Goal: Information Seeking & Learning: Learn about a topic

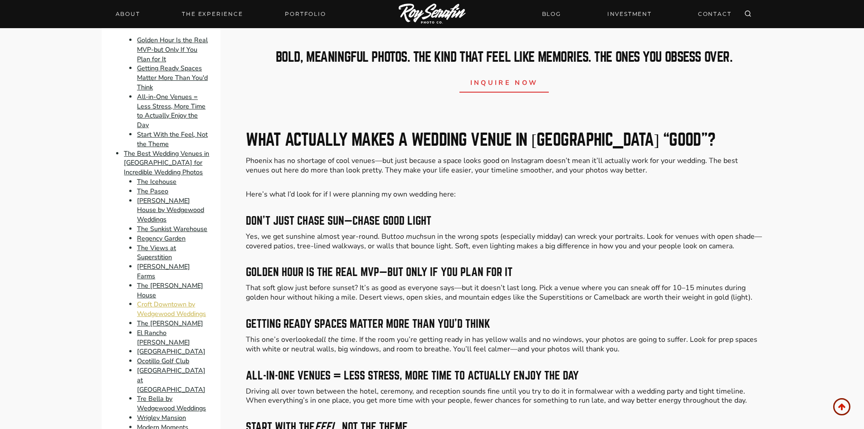
scroll to position [227, 0]
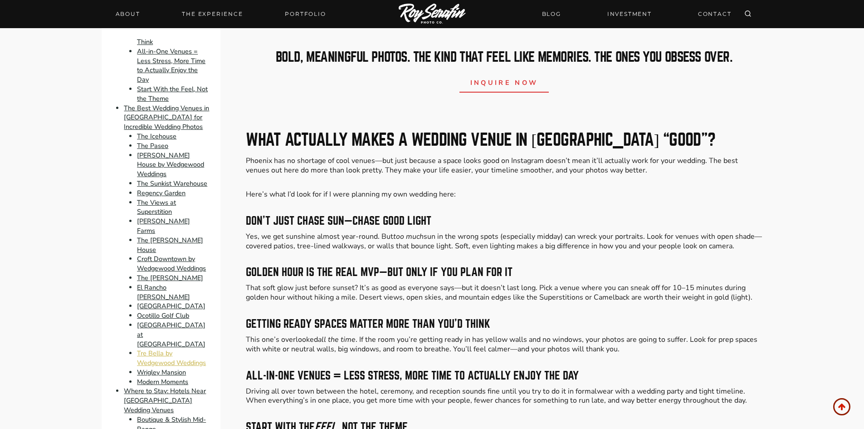
click at [166, 349] on link "Tre Bella by Wedgewood Weddings" at bounding box center [171, 358] width 69 height 19
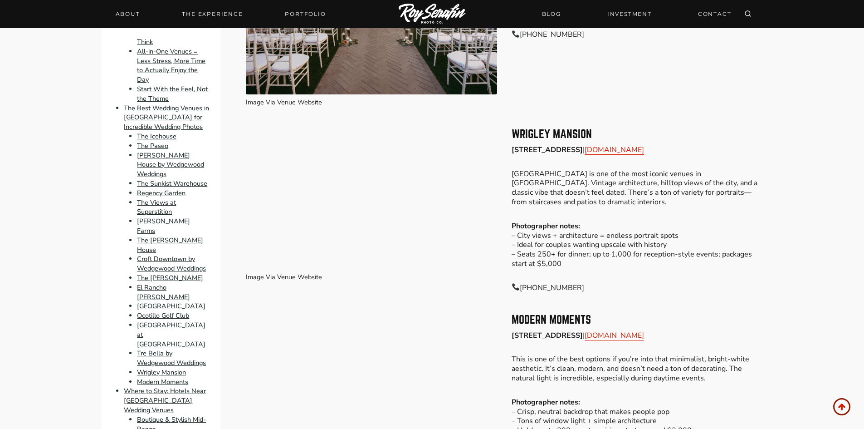
scroll to position [4574, 0]
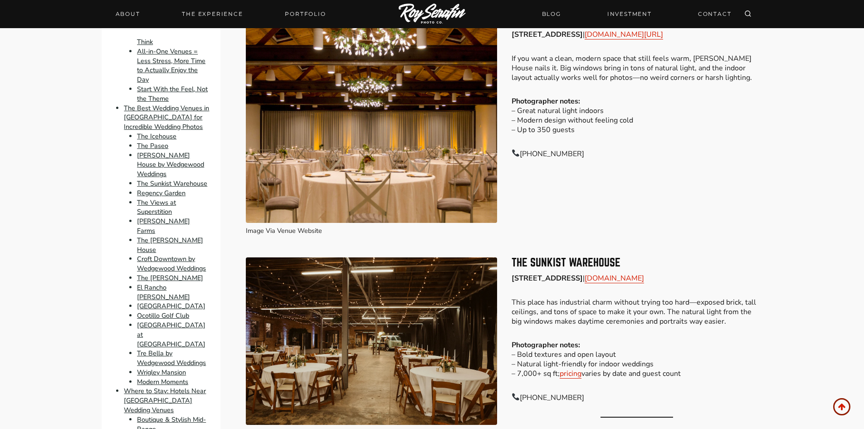
scroll to position [1763, 0]
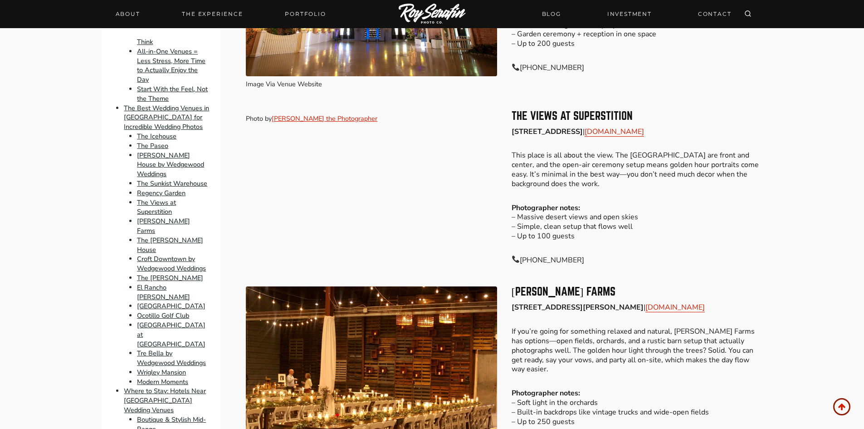
scroll to position [2307, 0]
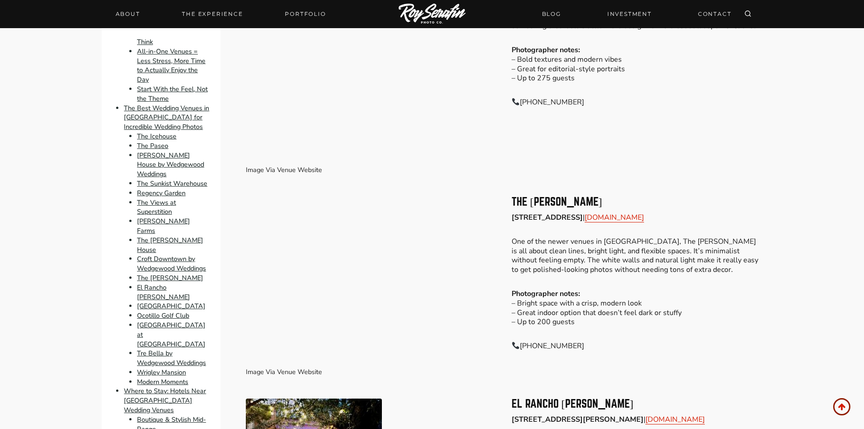
scroll to position [3078, 0]
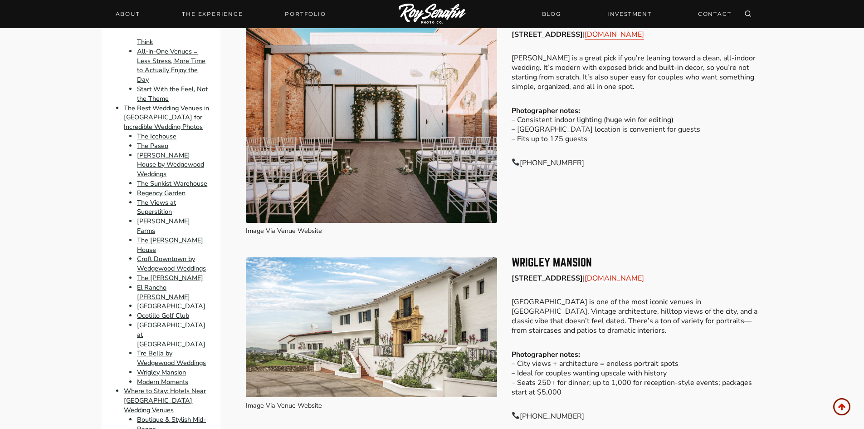
scroll to position [4438, 0]
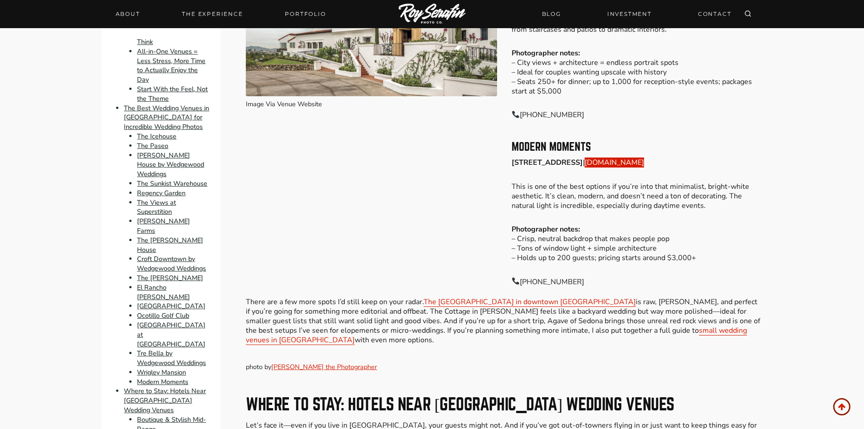
click at [644, 157] on link "[DOMAIN_NAME]" at bounding box center [614, 162] width 59 height 10
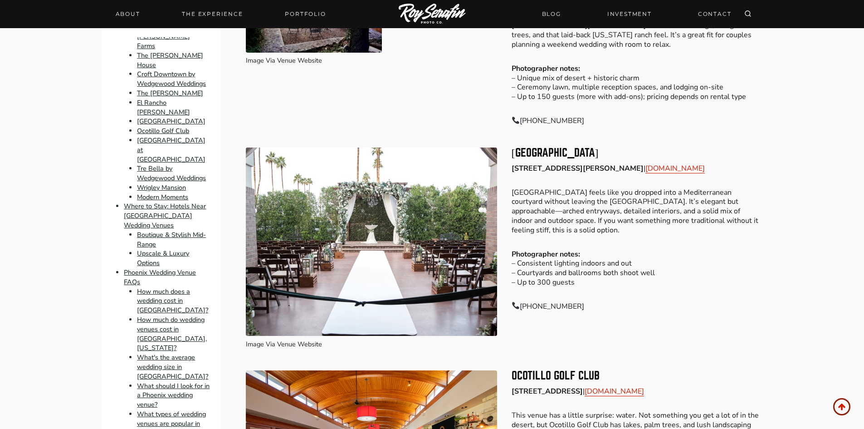
scroll to position [412, 0]
click at [151, 69] on link "Croft Downtown by Wedgewood Weddings" at bounding box center [171, 78] width 69 height 19
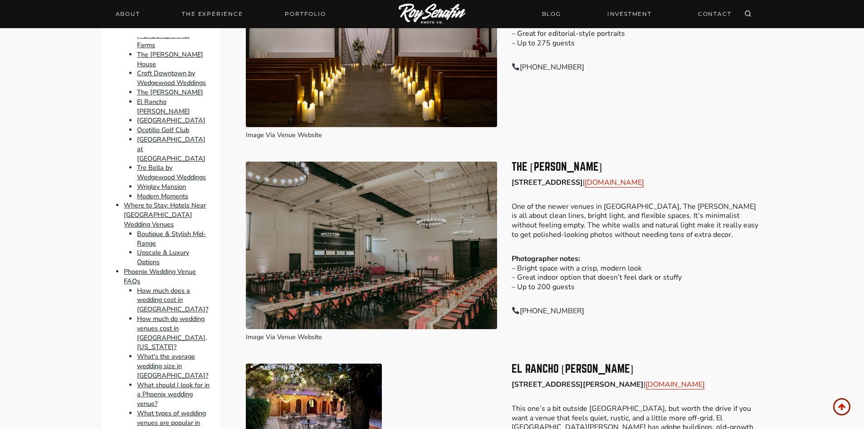
scroll to position [2540, 0]
